Goal: Information Seeking & Learning: Check status

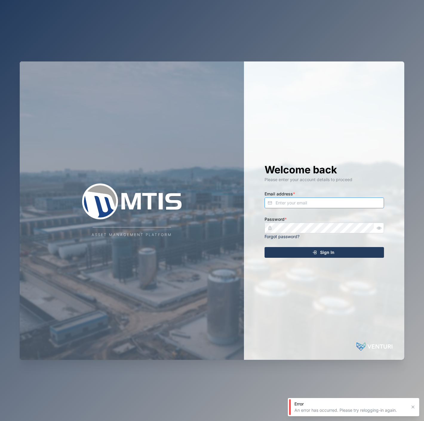
click at [317, 200] on input "Email address *" at bounding box center [323, 202] width 119 height 11
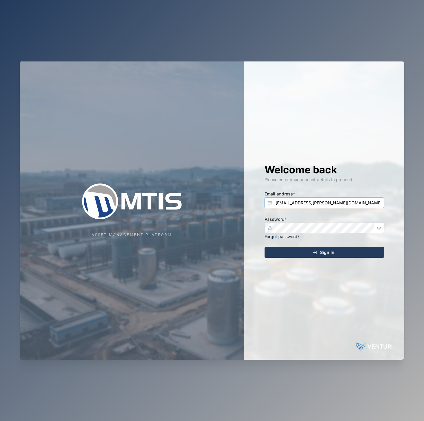
type input "[EMAIL_ADDRESS][PERSON_NAME][DOMAIN_NAME]"
click at [264, 247] on button "Sign In" at bounding box center [323, 252] width 119 height 11
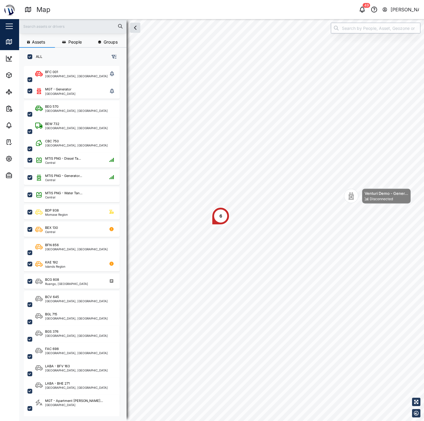
click at [346, 31] on input "search" at bounding box center [374, 28] width 89 height 11
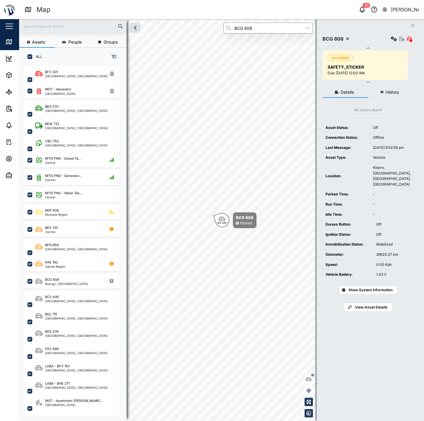
type input "BCG 808"
click at [386, 92] on span "History" at bounding box center [392, 92] width 14 height 4
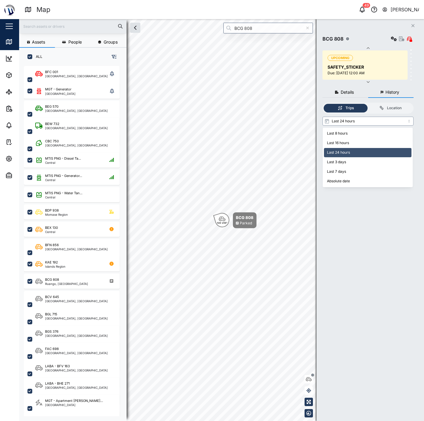
click at [363, 123] on input "Last 24 hours" at bounding box center [367, 121] width 91 height 9
type input "Absolute date"
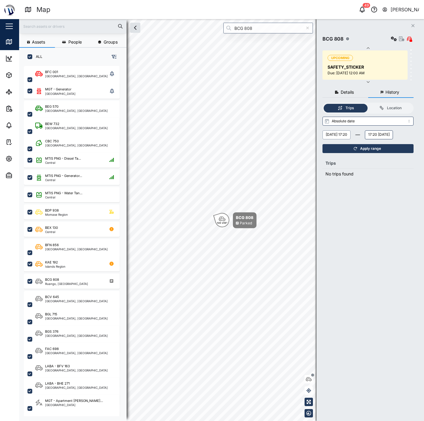
click at [344, 138] on button "Thursday, 18 September 17:20" at bounding box center [336, 134] width 28 height 9
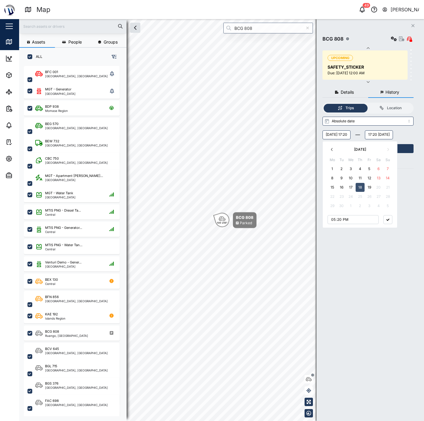
click at [334, 153] on button "button" at bounding box center [331, 149] width 9 height 9
click at [375, 187] on button "19" at bounding box center [378, 187] width 9 height 9
click at [384, 135] on div "Saturday, 19 July 17:20 July 2025 Mo Tu We Th Fr Sa Su 30 1 2 3 4 5 6 7 8 9 10 …" at bounding box center [367, 134] width 91 height 9
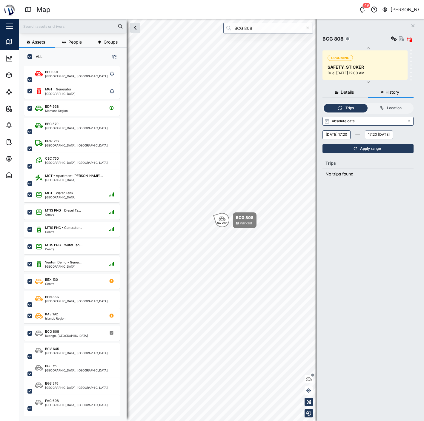
click at [364, 139] on button "17:20 Friday, 19 September" at bounding box center [378, 134] width 28 height 9
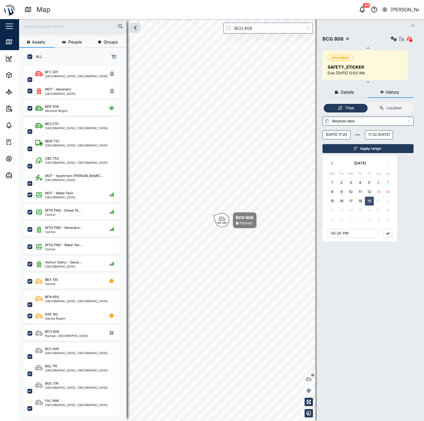
click at [333, 163] on icon "button" at bounding box center [331, 163] width 5 height 5
click at [333, 160] on button "button" at bounding box center [331, 163] width 9 height 9
click at [333, 211] on button "21" at bounding box center [331, 210] width 9 height 9
click at [387, 236] on button "button" at bounding box center [387, 233] width 9 height 9
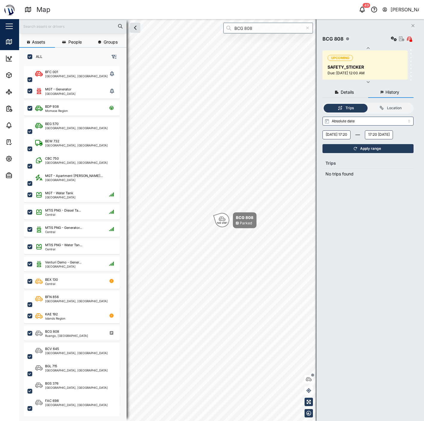
click at [371, 153] on span "Apply range" at bounding box center [370, 148] width 21 height 8
click at [365, 153] on span "Apply range" at bounding box center [370, 148] width 21 height 8
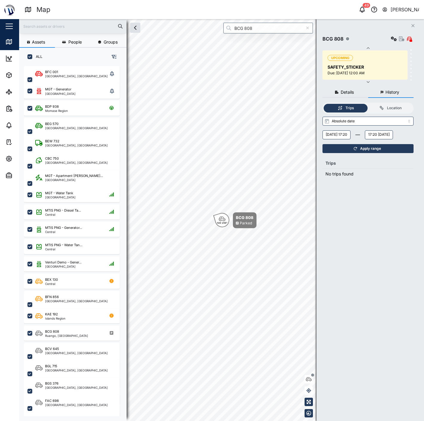
click at [365, 153] on span "Apply range" at bounding box center [370, 148] width 21 height 8
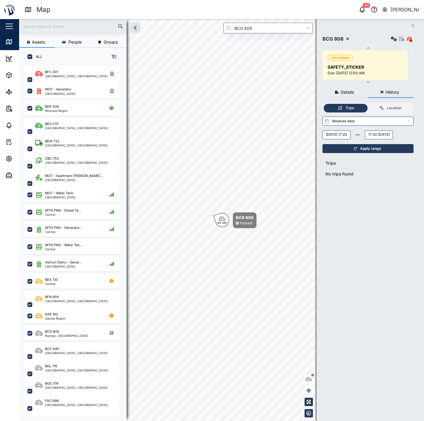
click at [365, 153] on span "Apply range" at bounding box center [370, 148] width 21 height 8
click at [350, 135] on button "Saturday, 19 July 17:20" at bounding box center [336, 134] width 28 height 9
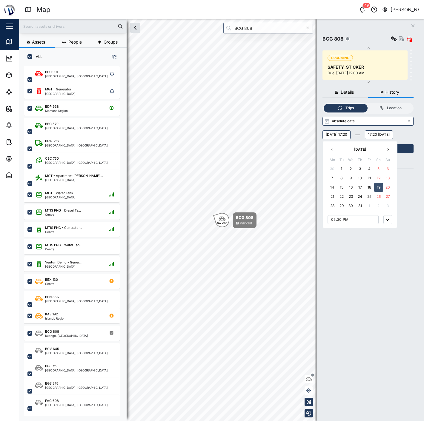
click at [333, 187] on button "14" at bounding box center [331, 187] width 9 height 9
click at [408, 169] on th "Trips" at bounding box center [367, 163] width 91 height 11
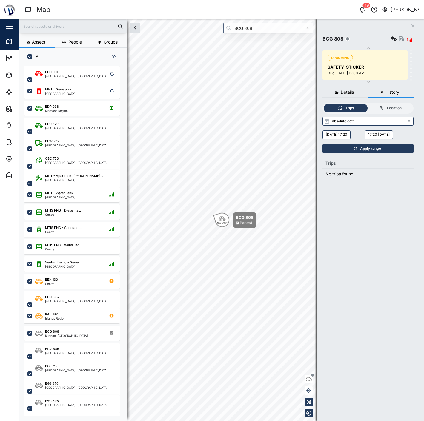
click at [398, 153] on div "Apply range" at bounding box center [367, 148] width 84 height 8
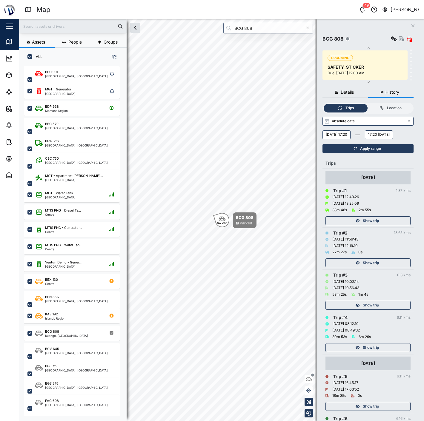
click at [373, 225] on div "Show trip" at bounding box center [367, 219] width 85 height 12
click at [372, 225] on span "Show trip" at bounding box center [370, 221] width 16 height 8
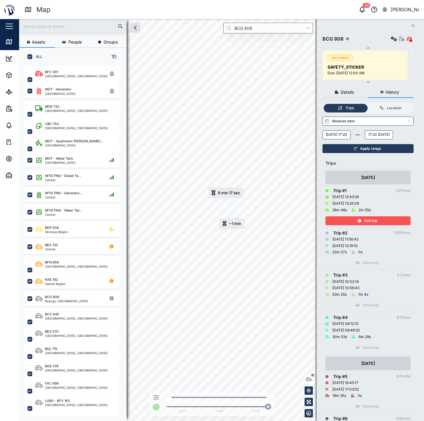
click at [335, 225] on div "Exit trip" at bounding box center [367, 219] width 85 height 12
click at [338, 225] on div "Exit trip" at bounding box center [367, 221] width 78 height 8
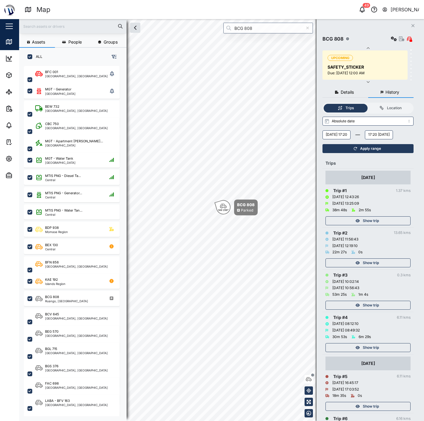
click at [352, 225] on div "Show trip" at bounding box center [367, 221] width 78 height 8
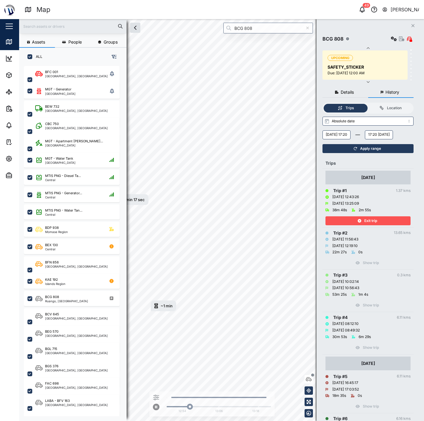
click at [320, 230] on div "Assets People Groups ALL BFC 001 National Capital District, Southern Region MGT…" at bounding box center [221, 220] width 404 height 402
click at [353, 225] on div "Exit trip" at bounding box center [367, 221] width 78 height 8
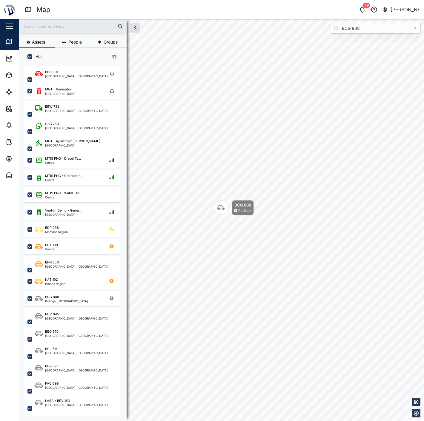
click at [231, 214] on div "BCG 808 Parked" at bounding box center [234, 207] width 40 height 15
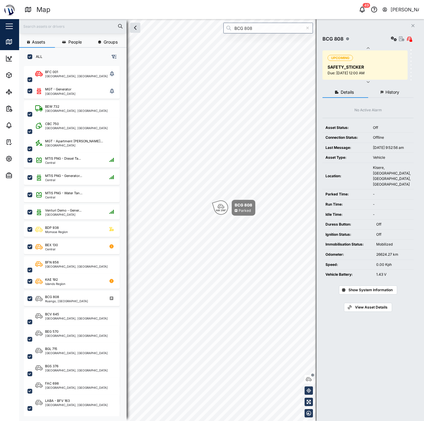
click at [367, 291] on span "Show System Information" at bounding box center [370, 290] width 44 height 8
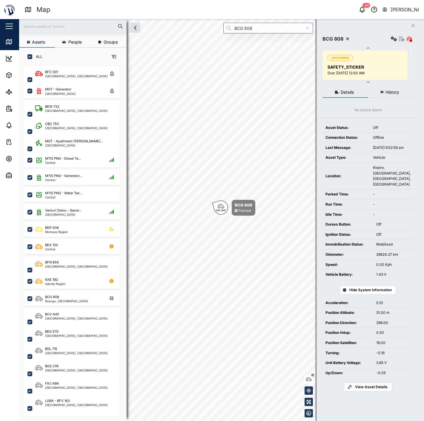
click at [368, 290] on span "Hide System Information" at bounding box center [370, 290] width 42 height 8
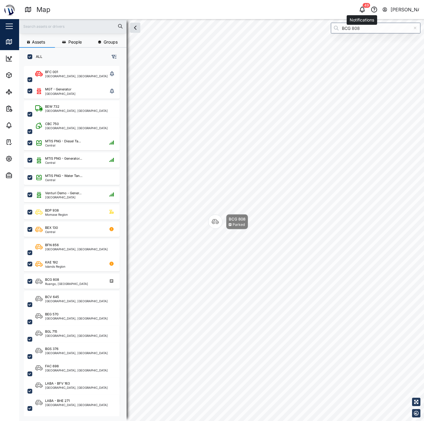
click at [363, 4] on div "49" at bounding box center [365, 5] width 7 height 5
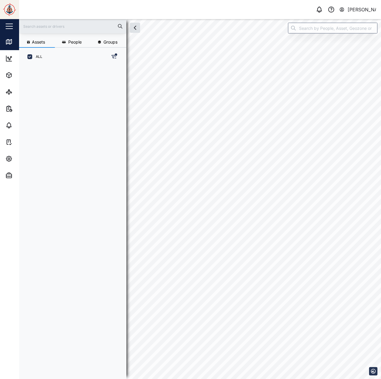
scroll to position [306, 93]
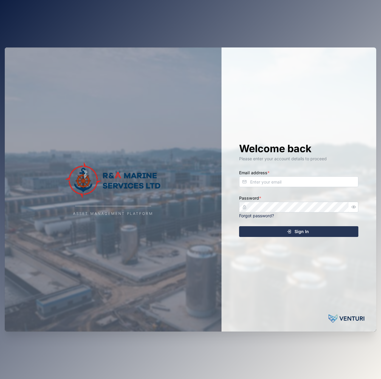
click at [331, 188] on div "Welcome back Please enter your account details to proceed Email address * Passw…" at bounding box center [298, 189] width 143 height 284
click at [333, 182] on input "Email address *" at bounding box center [298, 181] width 119 height 11
type input "[EMAIL_ADDRESS][PERSON_NAME][DOMAIN_NAME]"
click at [239, 226] on button "Sign In" at bounding box center [298, 231] width 119 height 11
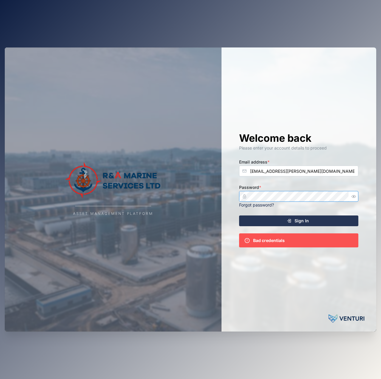
click at [353, 198] on icon "button" at bounding box center [354, 196] width 4 height 4
click at [234, 201] on div "Welcome back Please enter your account details to proceed Email address * [EMAI…" at bounding box center [298, 189] width 143 height 284
click at [239, 215] on button "Sign In" at bounding box center [298, 220] width 119 height 11
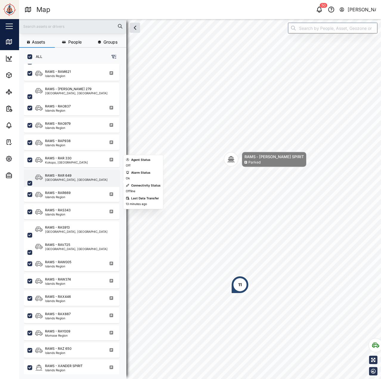
scroll to position [330, 0]
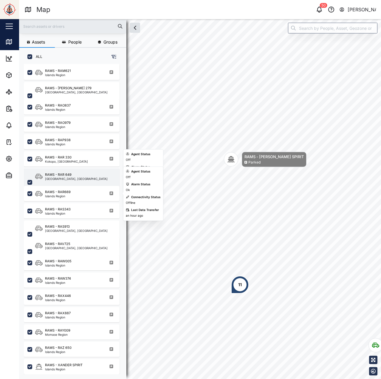
click at [79, 183] on div "RAMS - RAR 649 [GEOGRAPHIC_DATA], [GEOGRAPHIC_DATA]" at bounding box center [72, 182] width 96 height 27
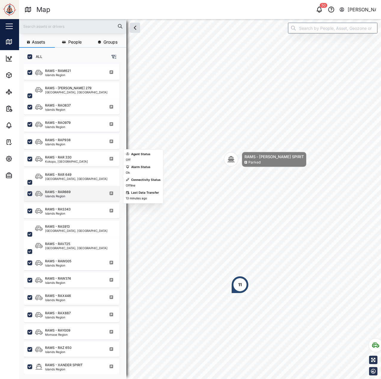
click at [78, 192] on div "RAMS - RAR669 Islands Region" at bounding box center [75, 193] width 81 height 8
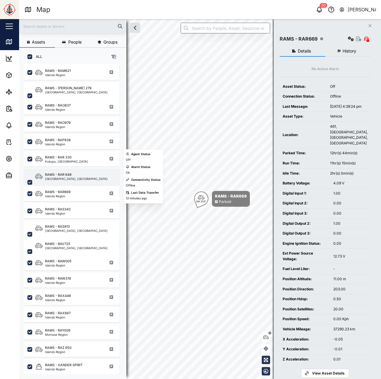
click at [77, 177] on div "RAMS - RAR 649 [GEOGRAPHIC_DATA], [GEOGRAPHIC_DATA]" at bounding box center [75, 182] width 81 height 20
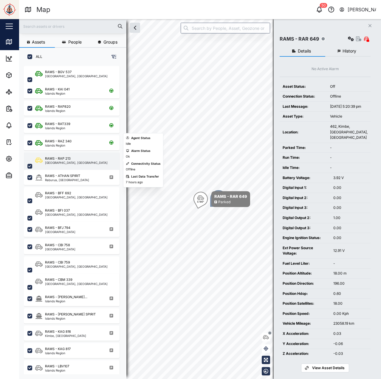
click at [75, 159] on div "RAMS - RAP 213" at bounding box center [76, 158] width 63 height 5
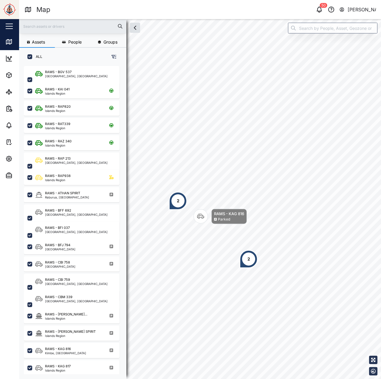
click at [171, 209] on div "2" at bounding box center [178, 201] width 18 height 18
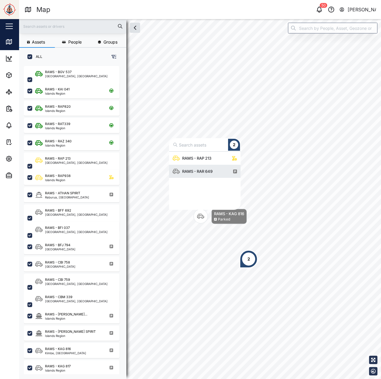
scroll to position [54, 67]
click at [188, 157] on div "RAMS - RAP 213" at bounding box center [197, 158] width 34 height 6
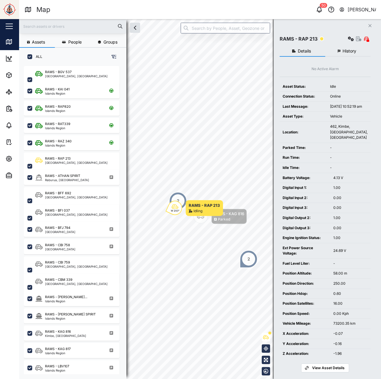
scroll to position [11, 0]
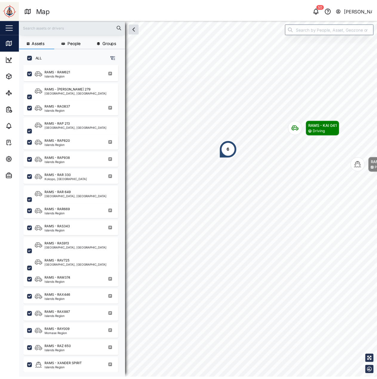
scroll to position [330, 0]
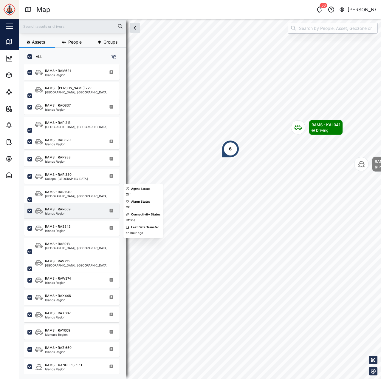
click at [70, 217] on div "RAMS - RAR669 Islands Region" at bounding box center [72, 210] width 96 height 15
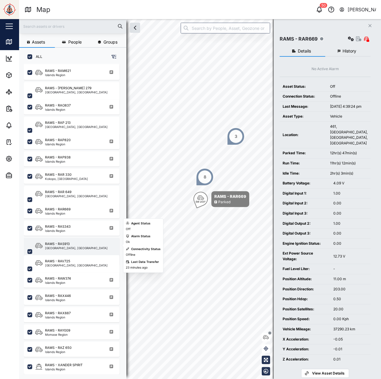
click at [77, 242] on div "RAMS - RAS913" at bounding box center [76, 243] width 63 height 5
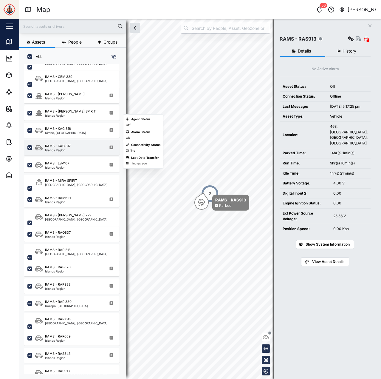
scroll to position [211, 0]
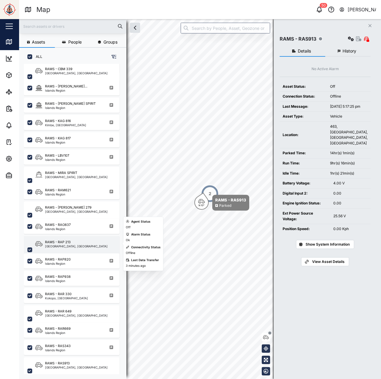
click at [75, 242] on div "RAMS - RAP 213" at bounding box center [76, 241] width 63 height 5
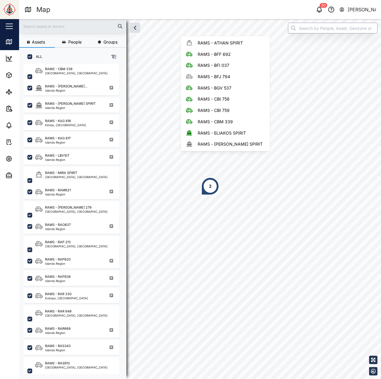
click at [288, 28] on input "search" at bounding box center [332, 28] width 89 height 11
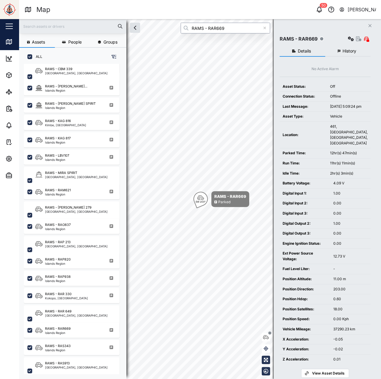
type input "RAMS - RAR669"
click at [346, 37] on div "RAMS - RAR669" at bounding box center [325, 39] width 91 height 8
click at [348, 37] on icon "button" at bounding box center [351, 38] width 6 height 5
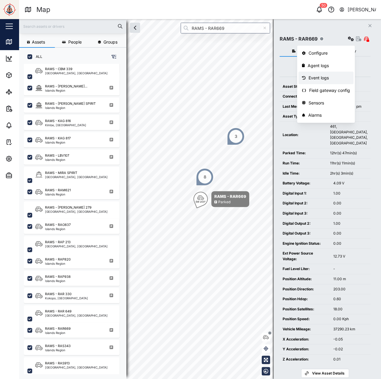
click at [317, 78] on div "Event logs" at bounding box center [329, 78] width 41 height 7
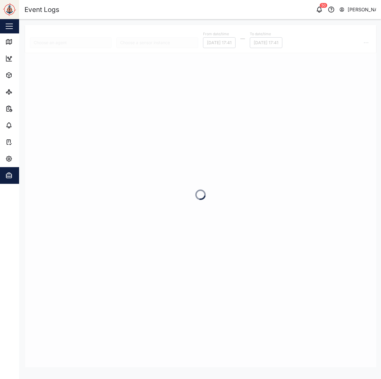
type input "RAMS - RAR669"
click at [163, 46] on input "search" at bounding box center [157, 42] width 82 height 11
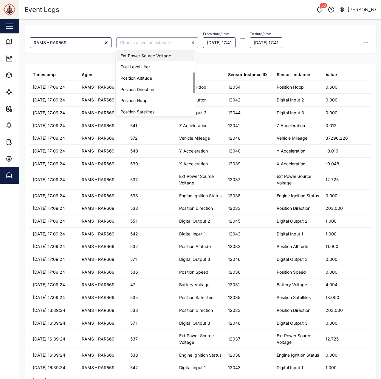
scroll to position [60, 0]
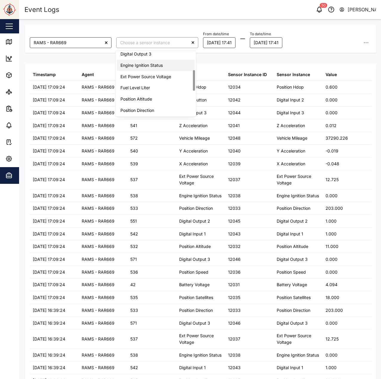
type input "Engine Ignition Status"
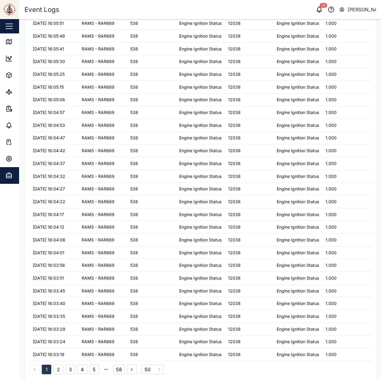
scroll to position [626, 0]
click at [6, 38] on link "Map" at bounding box center [39, 41] width 78 height 17
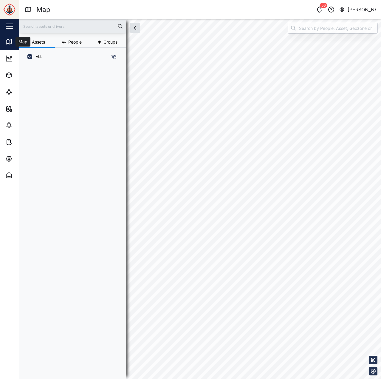
scroll to position [306, 93]
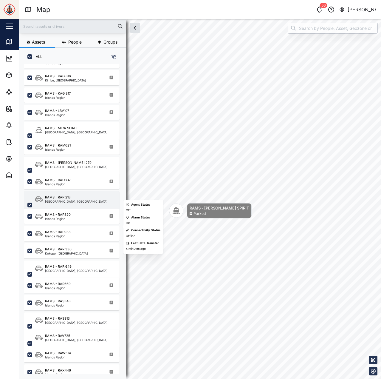
scroll to position [179, 0]
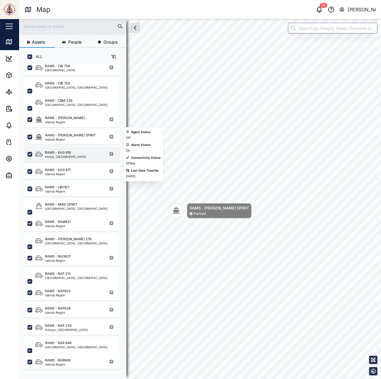
click at [71, 155] on div "Kimbe, [GEOGRAPHIC_DATA]" at bounding box center [65, 156] width 41 height 3
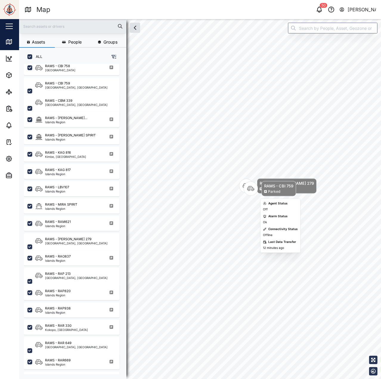
click at [260, 201] on body "Map 50 [PERSON_NAME] Close Map Dashboard Assets ATS Camera Generator Personnel …" at bounding box center [190, 189] width 381 height 379
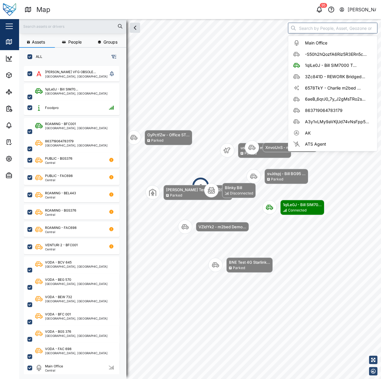
scroll to position [306, 93]
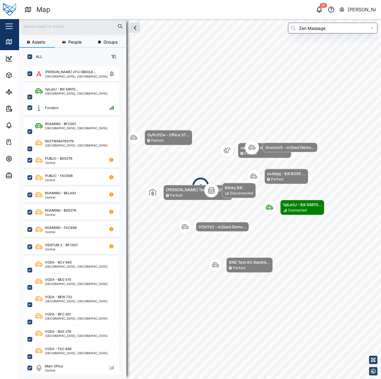
click at [315, 33] on input "Zen Massage" at bounding box center [332, 28] width 89 height 11
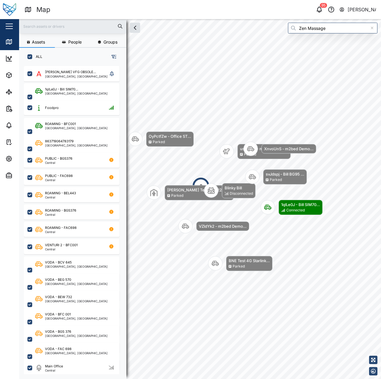
click at [315, 33] on input "Zen Massage" at bounding box center [332, 28] width 89 height 11
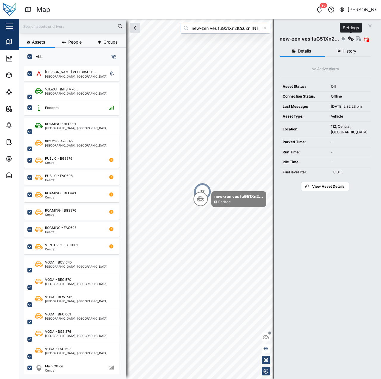
type input "new-zen ves fuG51Xn2lCs6xnIrNTYMbP0UdBsLVDzMai1qxHIZyGI"
click at [351, 38] on icon "button" at bounding box center [351, 38] width 6 height 5
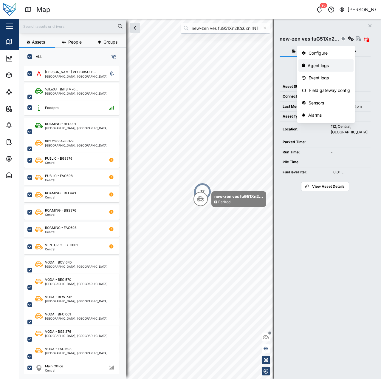
click at [337, 63] on div "Agent logs" at bounding box center [329, 65] width 42 height 7
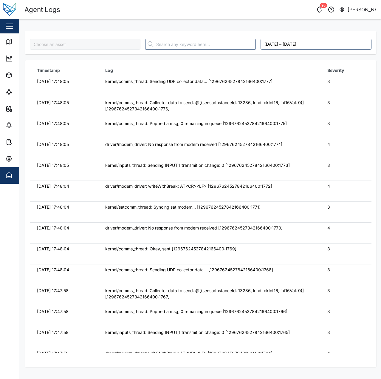
type input "new-zen ves fuG51Xn2lCs6xnIrNTYMbP0UdBsLVDzMai1qxHIZyGI"
click at [282, 97] on td "kernel/comms_thread: Collector data to send: @[(sensorInstanceId: 13286, kind: …" at bounding box center [209, 107] width 222 height 21
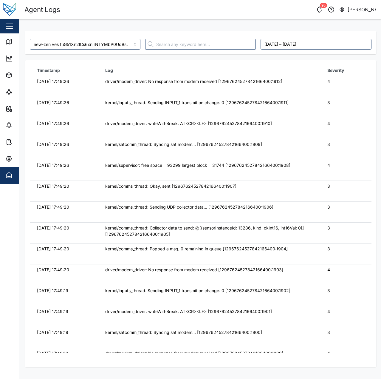
click at [281, 107] on td "kernel/inputs_thread: Sending INPUT_1 transmit on change: 0 [129676245278421664…" at bounding box center [209, 107] width 222 height 21
